Goal: Find specific page/section: Find specific page/section

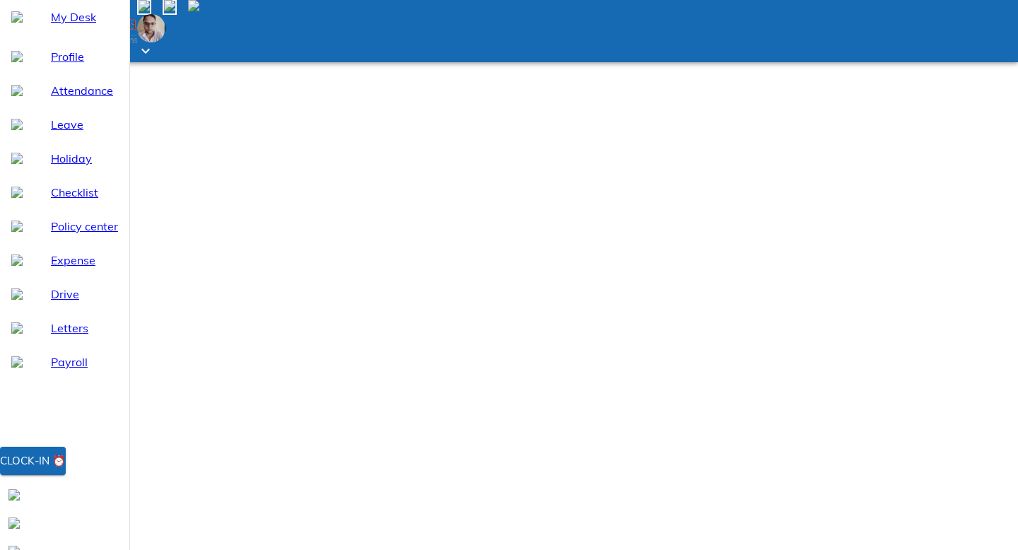
type input "prana"
